Goal: Navigation & Orientation: Find specific page/section

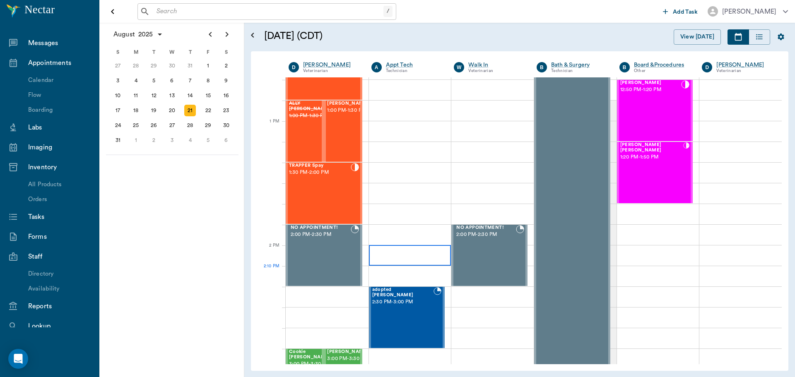
scroll to position [581, 0]
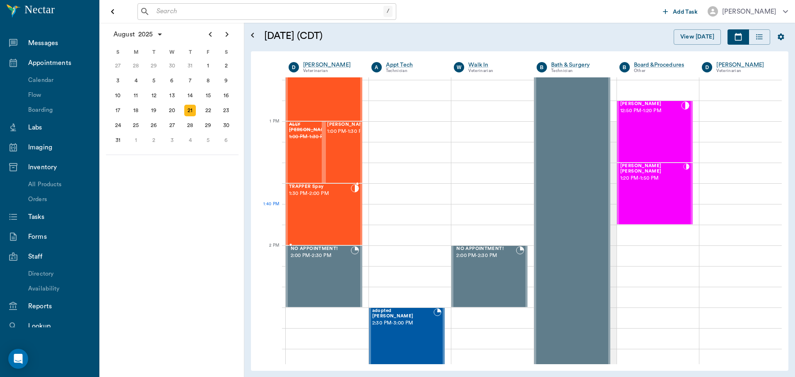
click at [321, 213] on div "TRAPPER Spay 1:30 PM - 2:00 PM" at bounding box center [320, 214] width 62 height 60
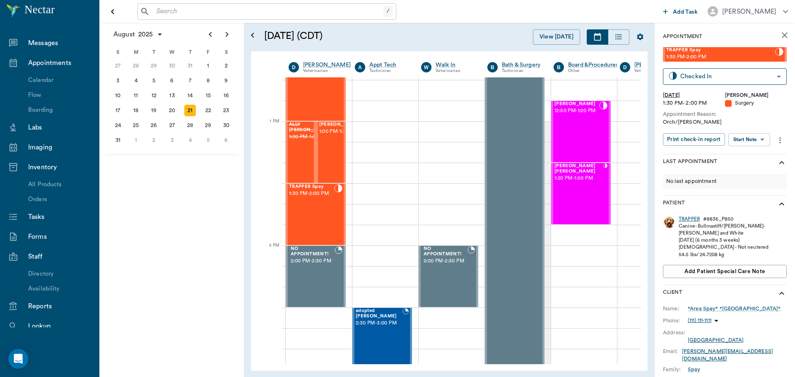
click at [689, 216] on div "TRAPPER" at bounding box center [689, 219] width 21 height 7
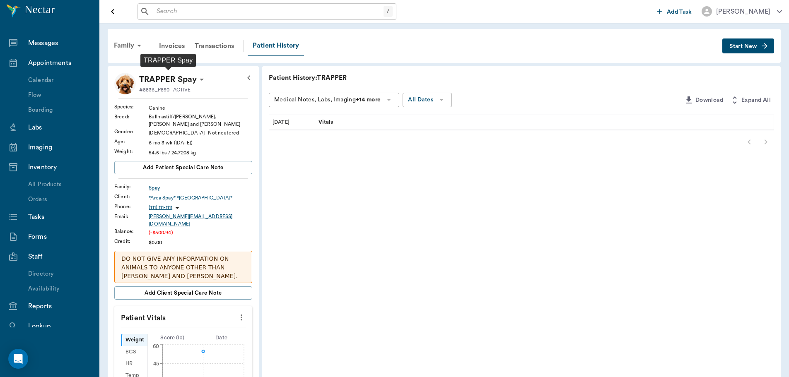
click at [185, 82] on p "TRAPPER Spay" at bounding box center [168, 79] width 58 height 13
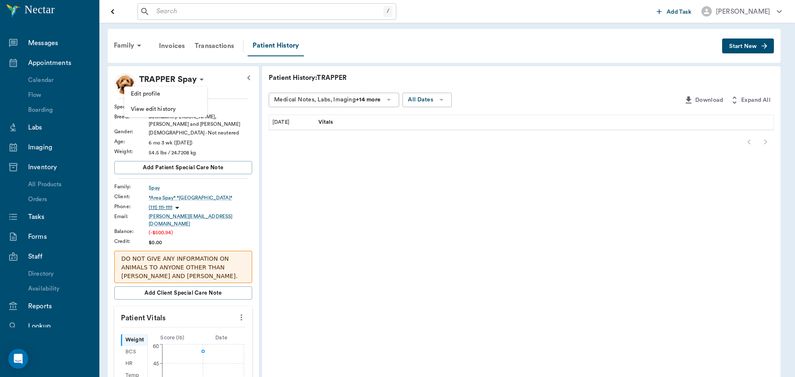
click at [185, 82] on div at bounding box center [397, 188] width 795 height 377
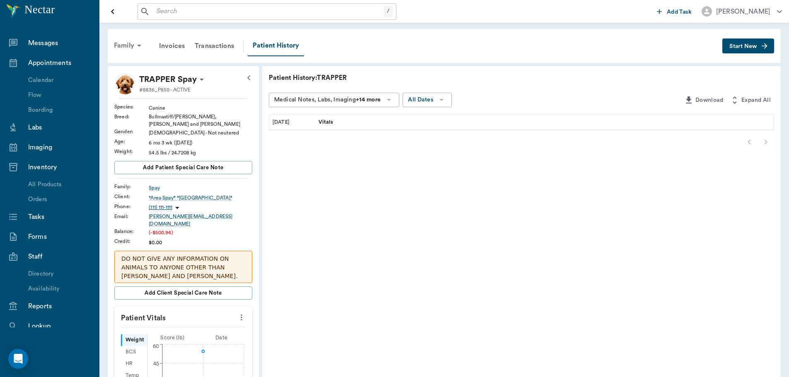
click at [128, 41] on div "Family" at bounding box center [129, 46] width 40 height 20
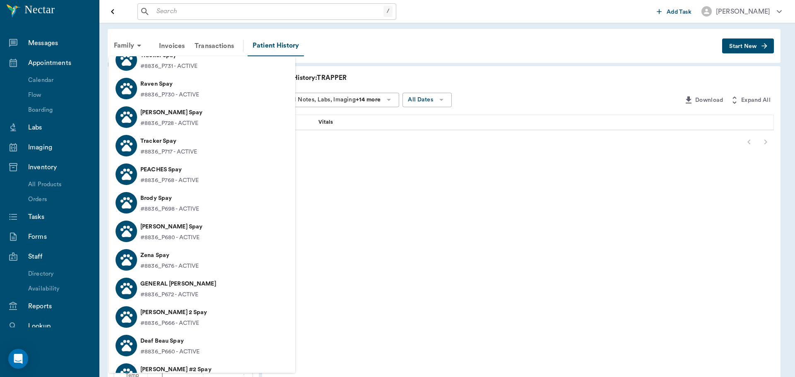
scroll to position [2569, 0]
click at [200, 150] on li "Tracker Spay #8836_P717 - ACTIVE" at bounding box center [202, 145] width 186 height 29
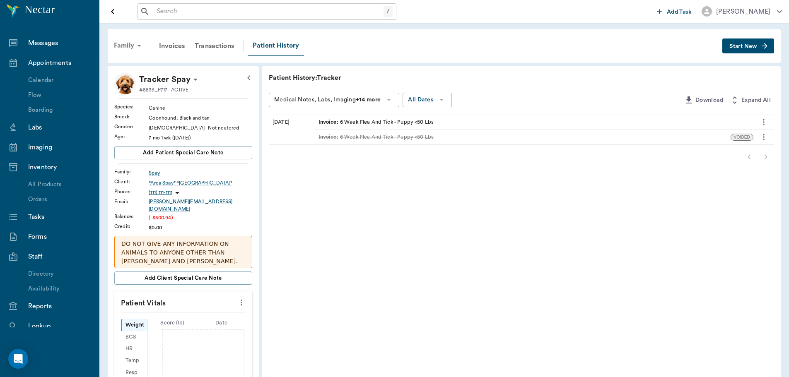
click at [129, 46] on div "Family" at bounding box center [129, 46] width 40 height 20
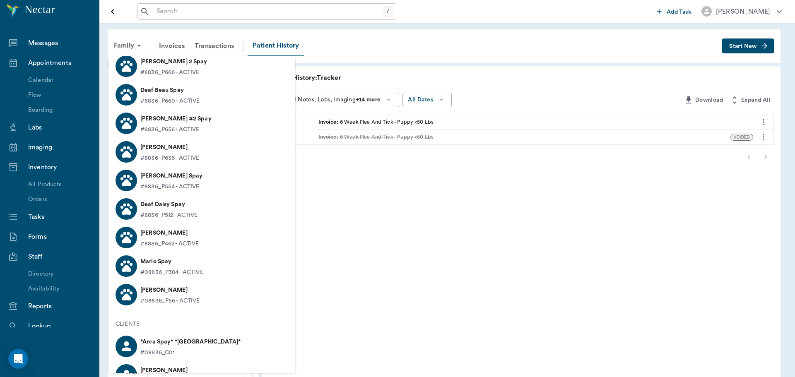
scroll to position [2839, 0]
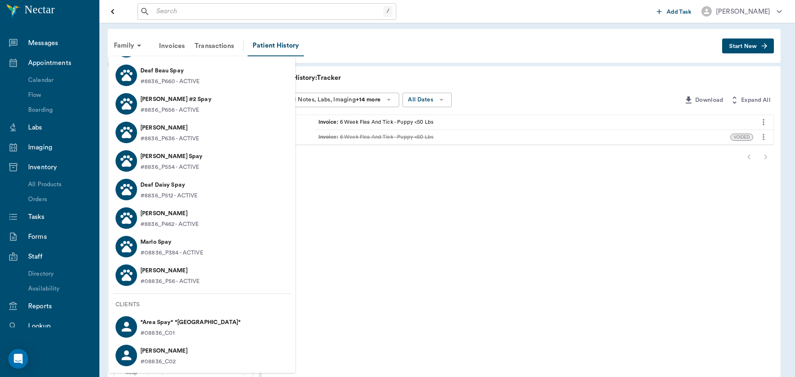
click at [30, 77] on div at bounding box center [397, 188] width 795 height 377
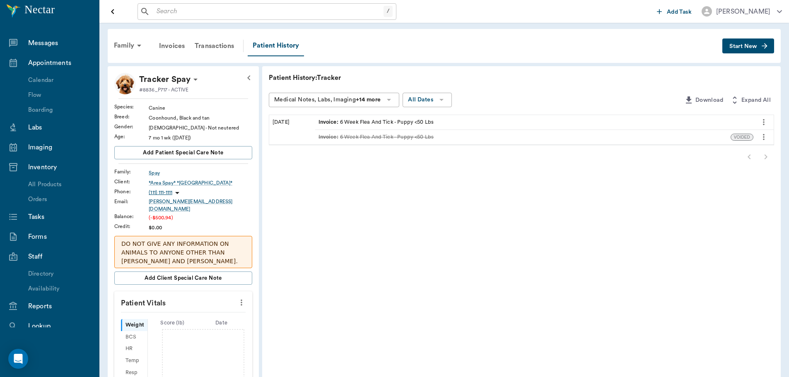
click at [39, 80] on div "Calendar" at bounding box center [62, 80] width 68 height 9
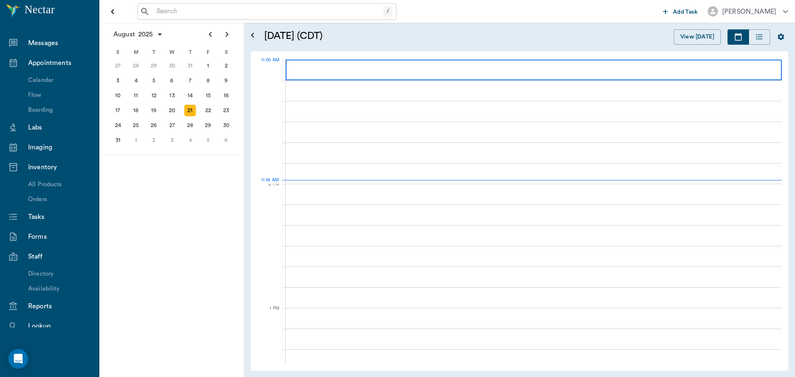
scroll to position [374, 0]
